Goal: Task Accomplishment & Management: Use online tool/utility

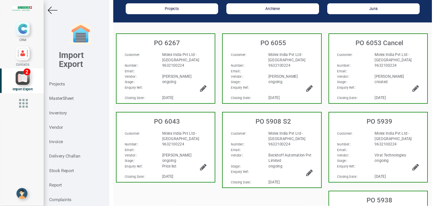
scroll to position [42, 0]
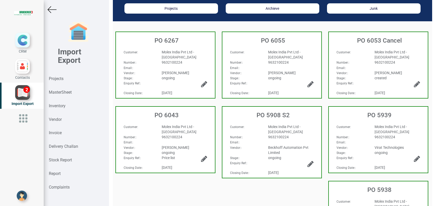
drag, startPoint x: 304, startPoint y: 0, endPoint x: 178, endPoint y: 184, distance: 222.6
click at [181, 154] on div "PO 6267 Customer : Molex India Pvt Ltd - Bangalore Number: : 9632100224 Email: …" at bounding box center [272, 181] width 319 height 304
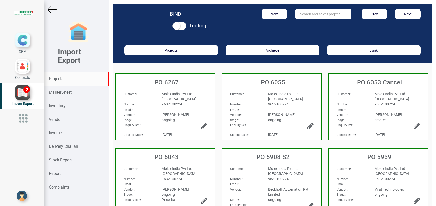
click at [66, 77] on div "Projects" at bounding box center [76, 79] width 65 height 14
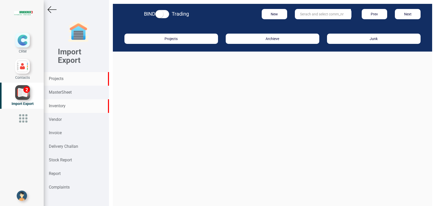
click at [66, 103] on div "Inventory" at bounding box center [76, 106] width 65 height 14
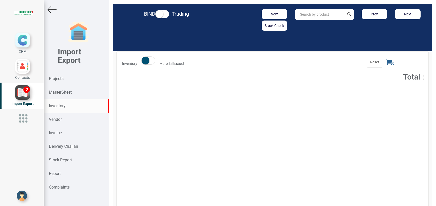
click at [320, 15] on input "text" at bounding box center [319, 14] width 49 height 11
paste input "96.1.0500.265"
type input "96.1.0500.265"
click at [314, 25] on strong "96.1.0500.265" at bounding box center [312, 25] width 24 height 4
click at [376, 94] on button "Add to Cart" at bounding box center [385, 93] width 22 height 7
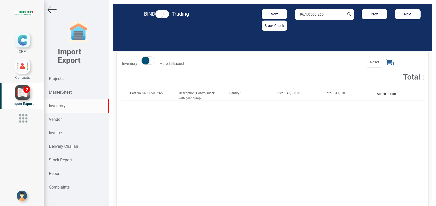
click at [386, 64] on icon at bounding box center [389, 62] width 7 height 7
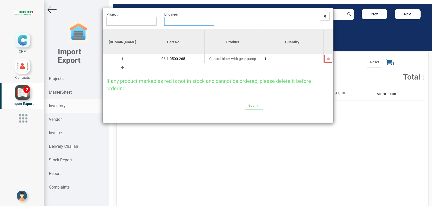
click at [185, 23] on input "text" at bounding box center [189, 21] width 50 height 9
type input "[PERSON_NAME]"
click at [153, 24] on input "text" at bounding box center [131, 21] width 50 height 9
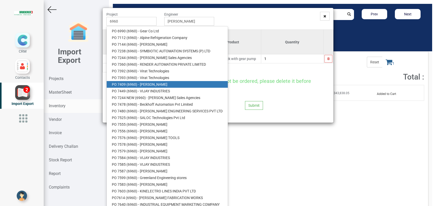
click at [154, 81] on link "PO 7409 ( 6960 ) - [PERSON_NAME]" at bounding box center [167, 84] width 121 height 7
type input "PO 7409 ( 6960 ) - [PERSON_NAME]"
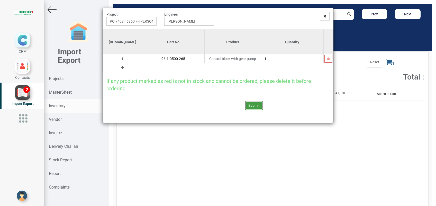
click at [253, 103] on button "Submit" at bounding box center [254, 105] width 18 height 9
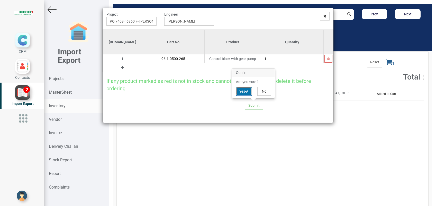
click at [246, 91] on icon at bounding box center [247, 92] width 4 height 4
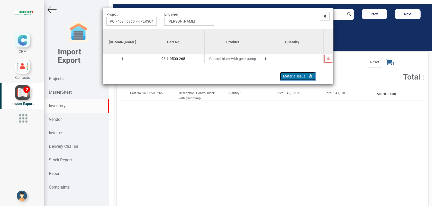
click at [294, 74] on link "Material Issue" at bounding box center [298, 76] width 36 height 9
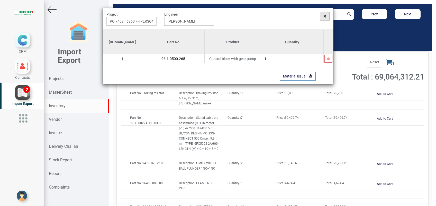
click at [325, 19] on span at bounding box center [325, 16] width 10 height 9
